Goal: Find specific page/section

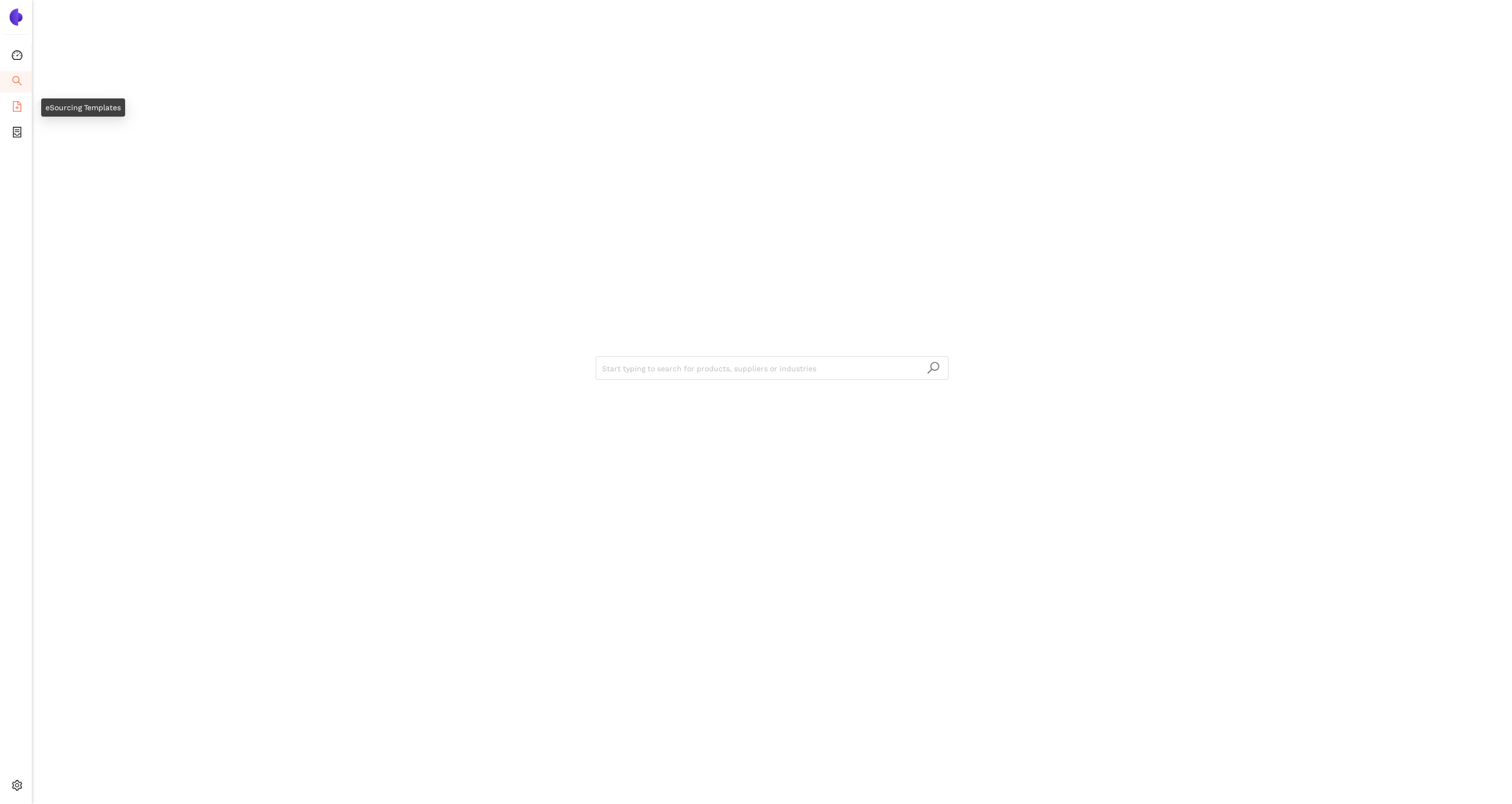
click at [17, 105] on icon "file-add" at bounding box center [17, 106] width 10 height 11
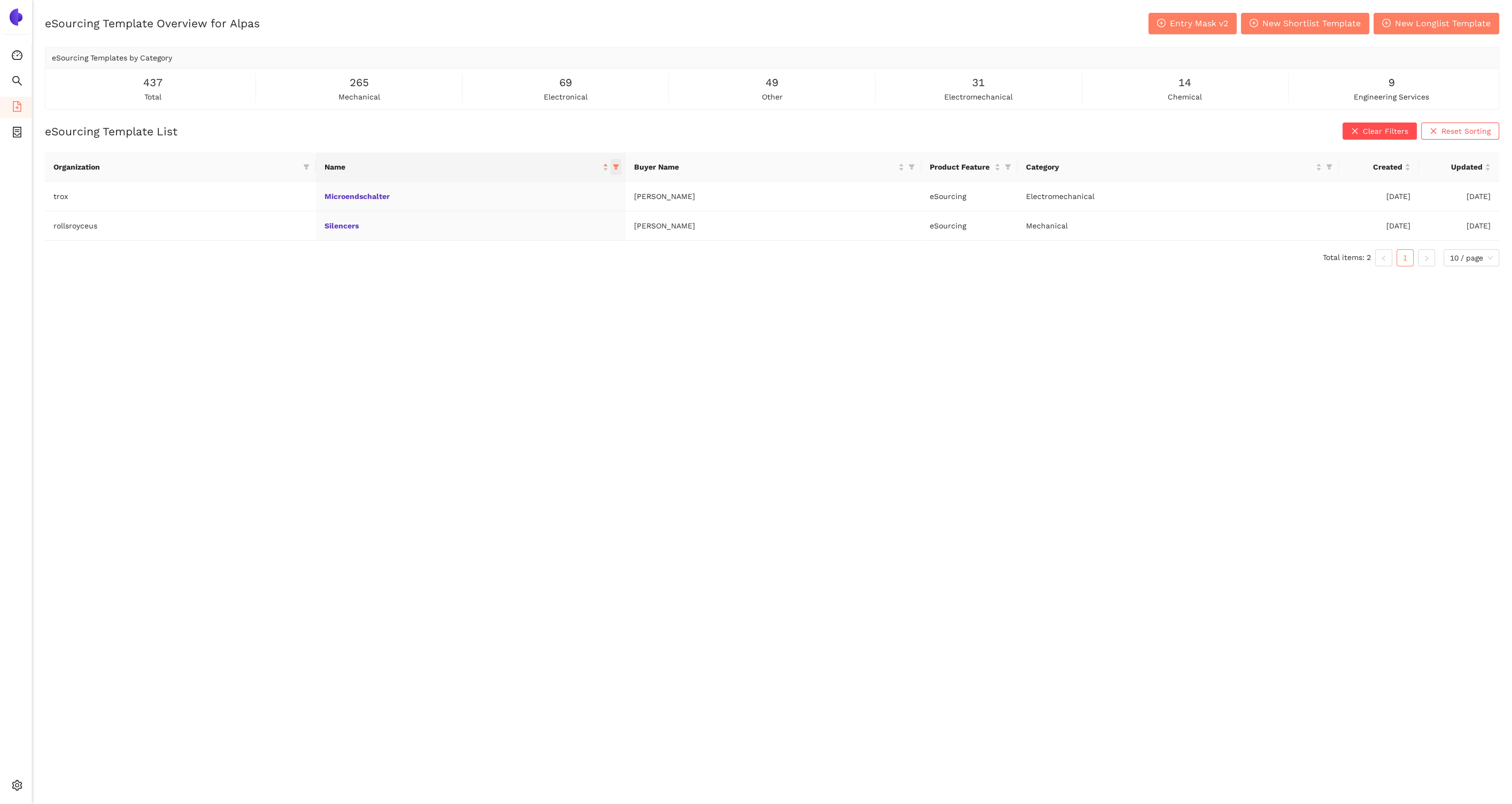
click at [620, 165] on span at bounding box center [615, 167] width 10 height 16
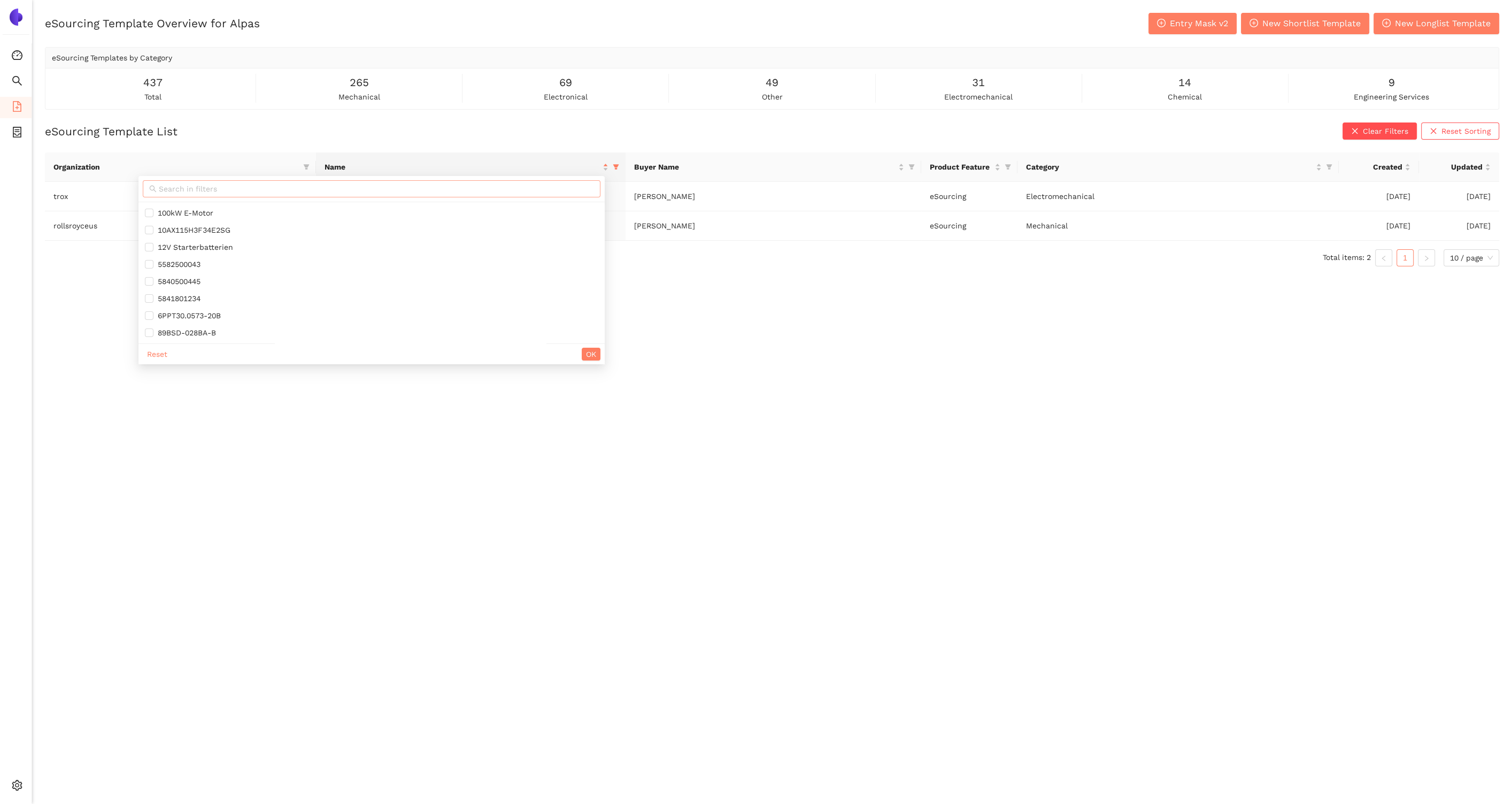
click at [556, 187] on input "text" at bounding box center [376, 188] width 435 height 12
type input "c"
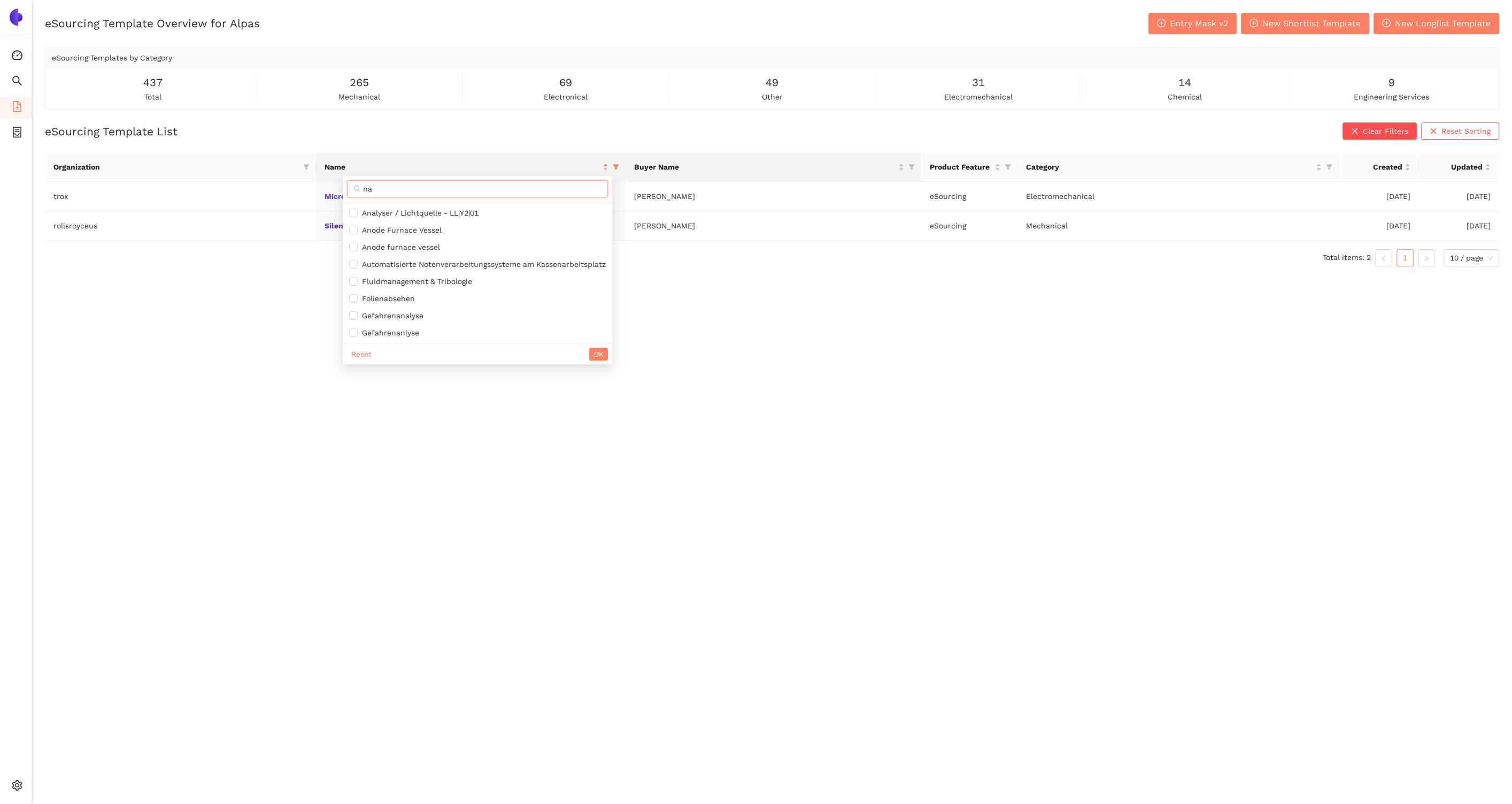
type input "n"
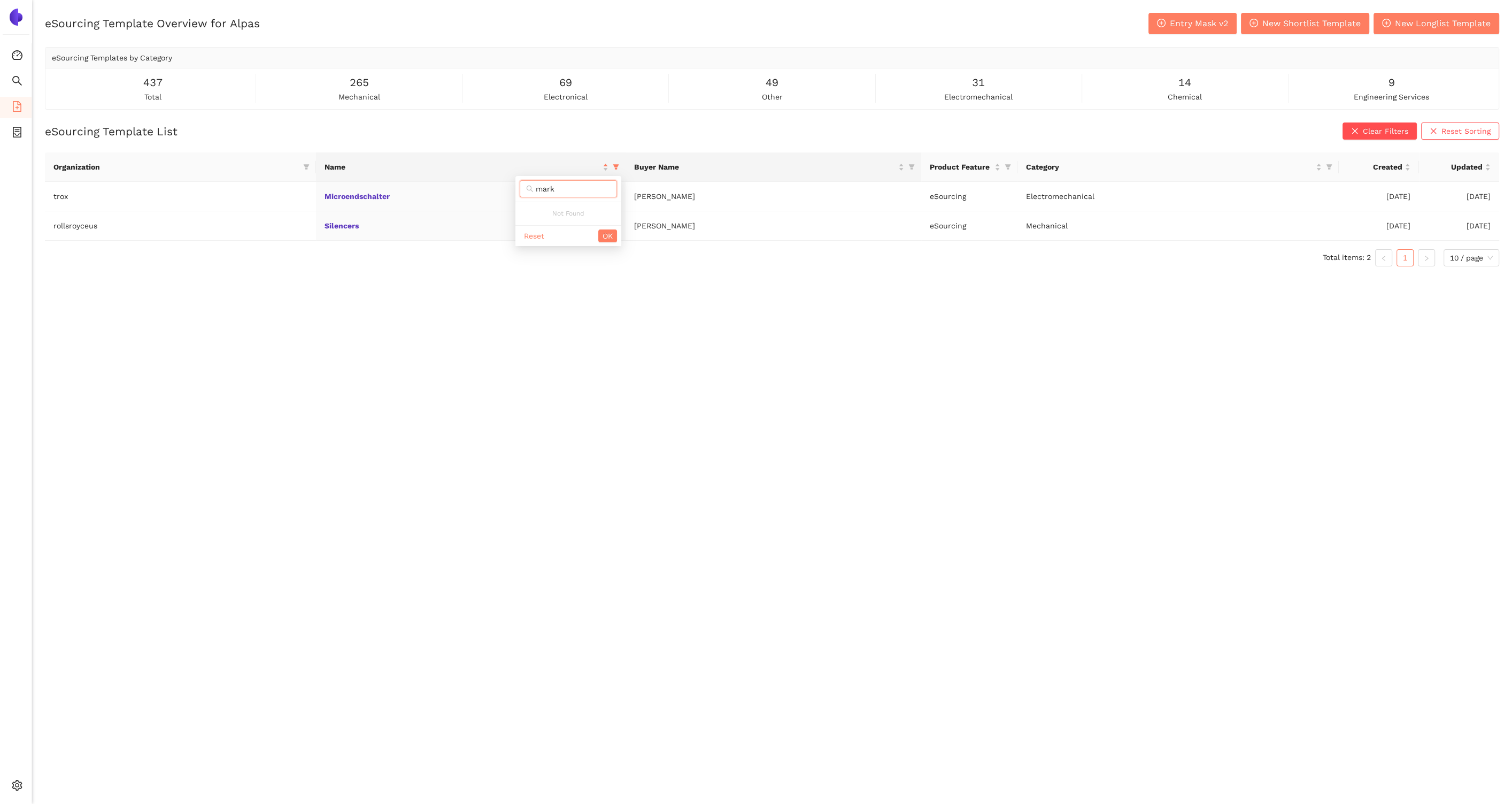
type input "mark"
click at [901, 397] on div "eSourcing Template Overview for Alpas Entry Mask v2 New Shortlist Template New …" at bounding box center [772, 415] width 1480 height 804
